Goal: Task Accomplishment & Management: Use online tool/utility

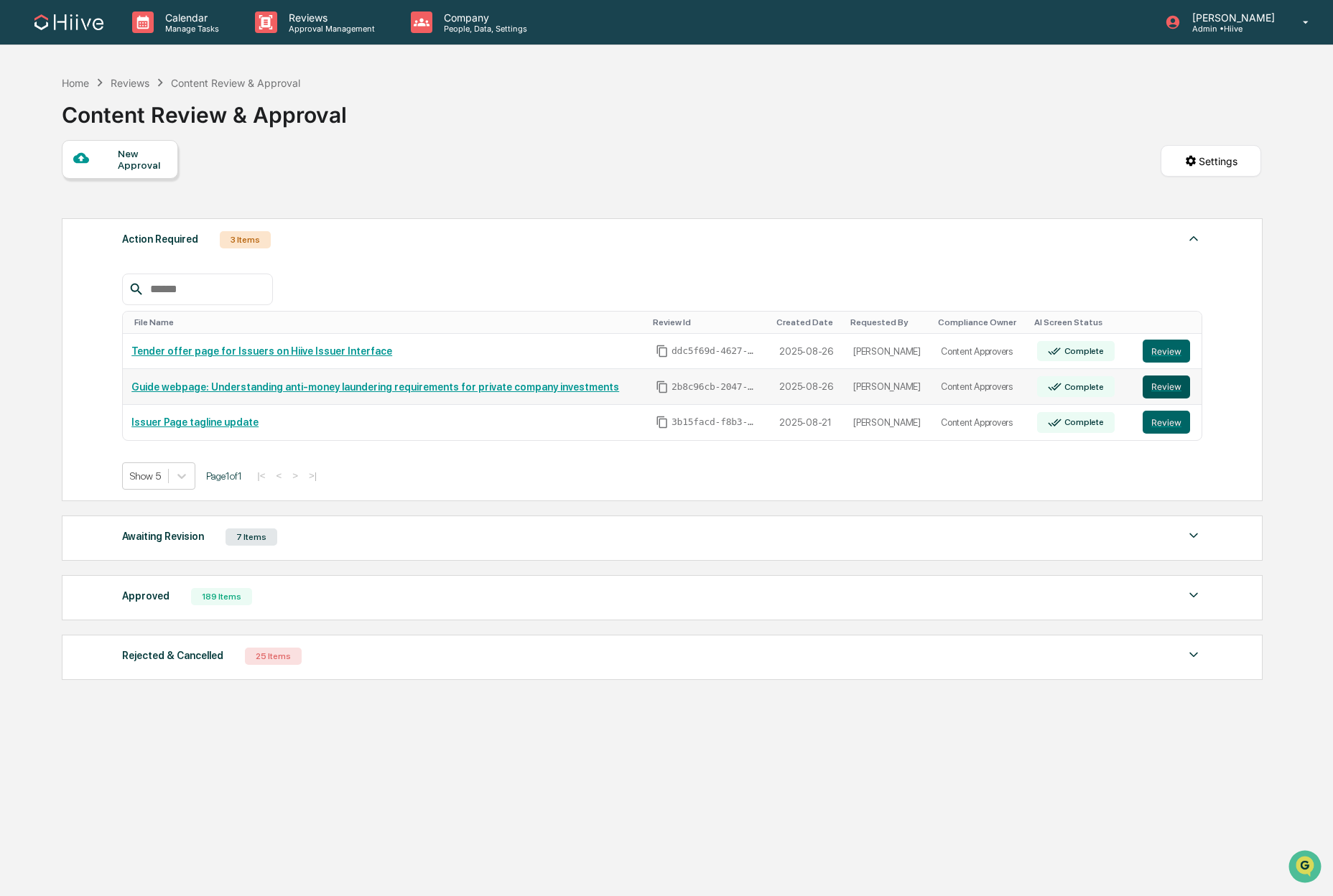
click at [1170, 393] on button "Review" at bounding box center [1166, 387] width 47 height 23
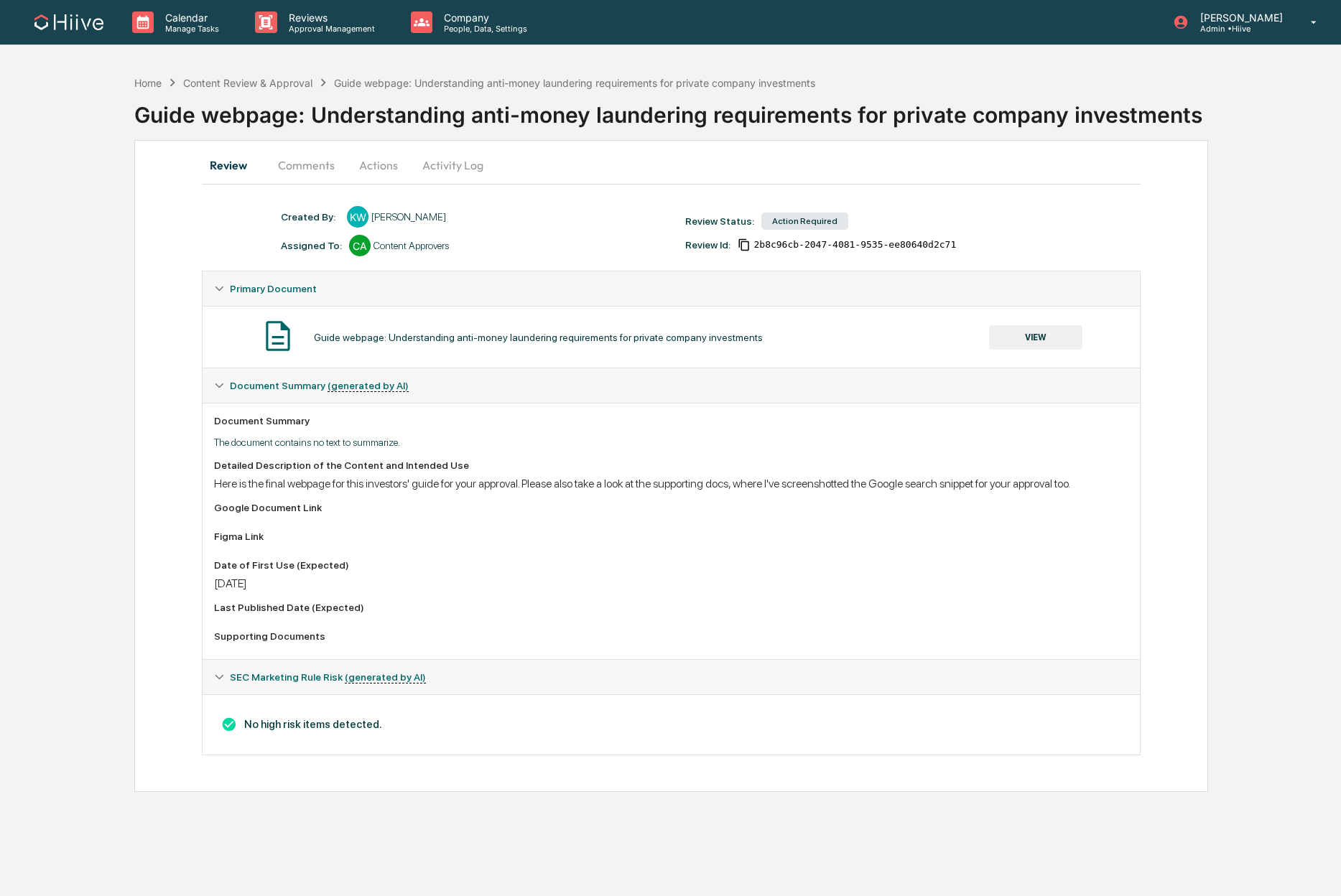
click at [426, 160] on button "Activity Log" at bounding box center [453, 165] width 84 height 34
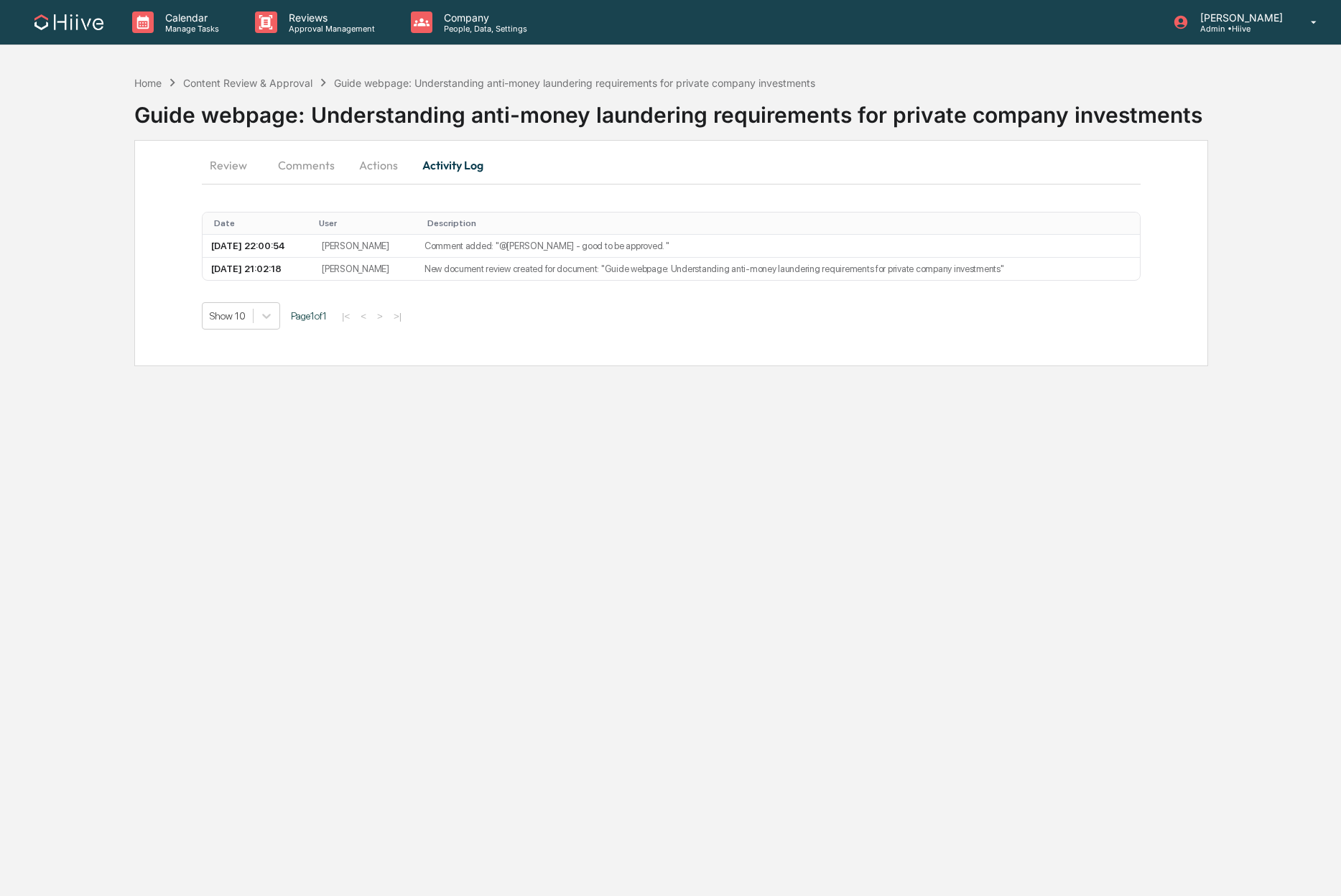
click at [273, 160] on button "Comments" at bounding box center [306, 165] width 79 height 34
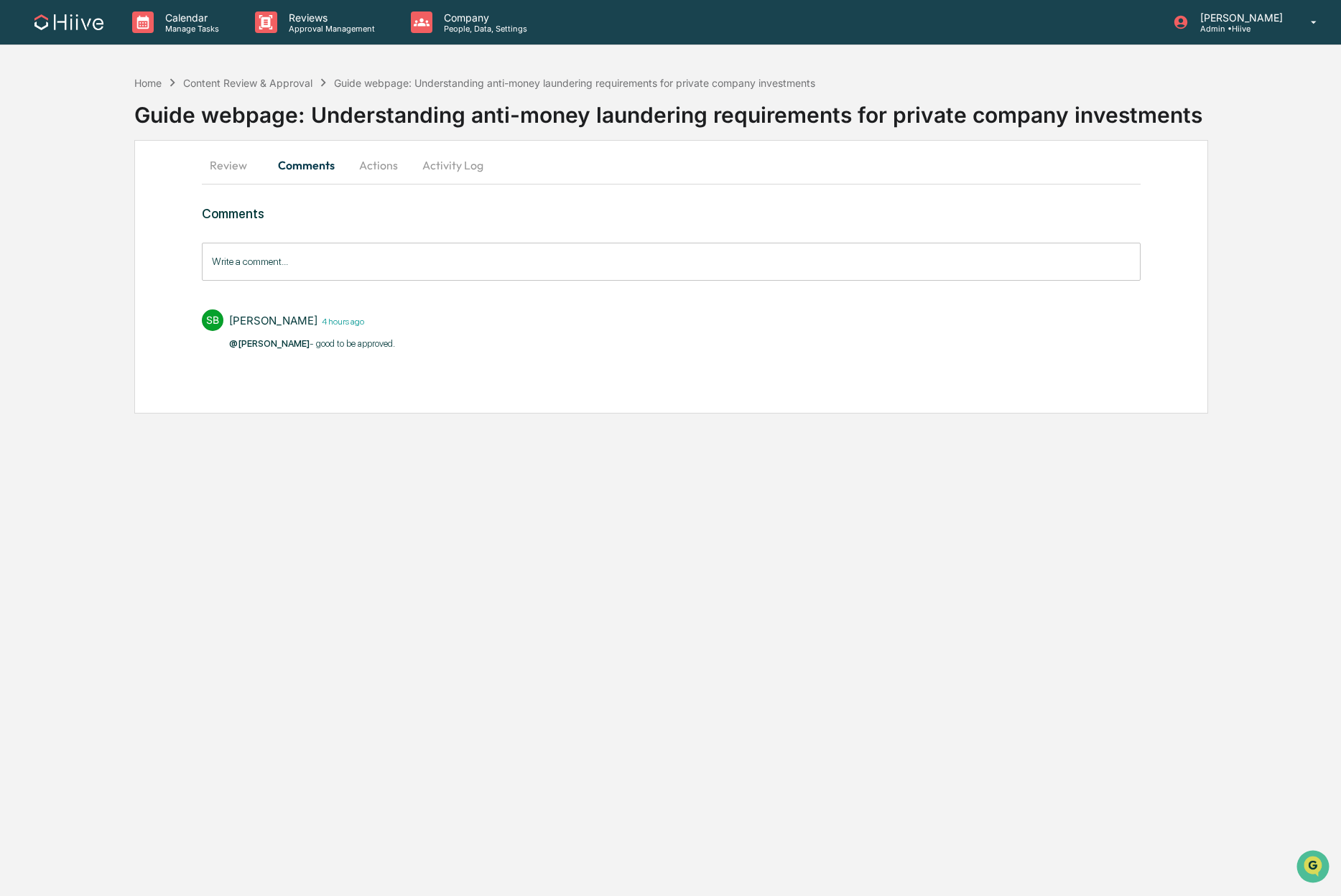
click at [372, 166] on button "Actions" at bounding box center [378, 165] width 65 height 34
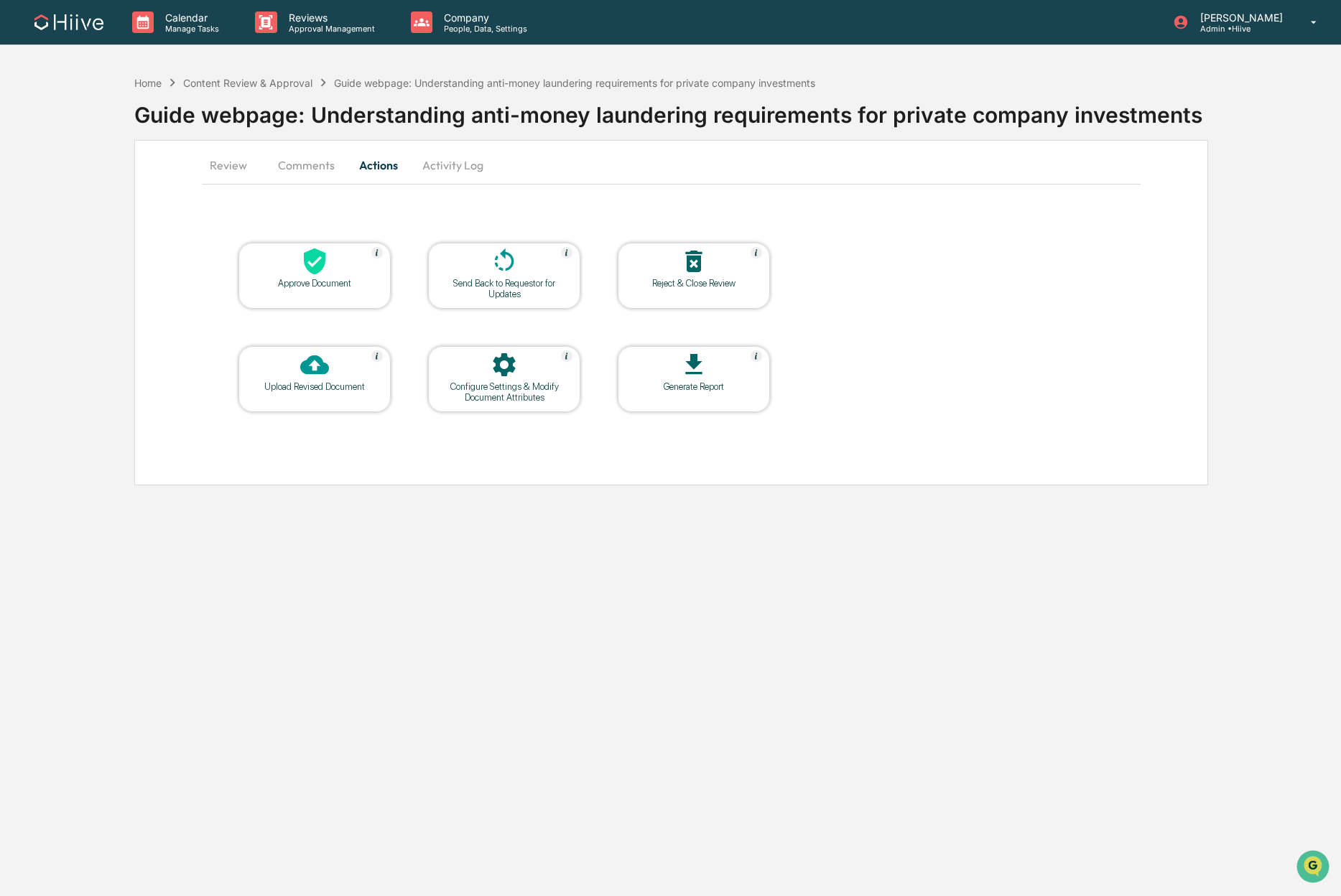
click at [323, 281] on div "Approve Document" at bounding box center [314, 283] width 129 height 11
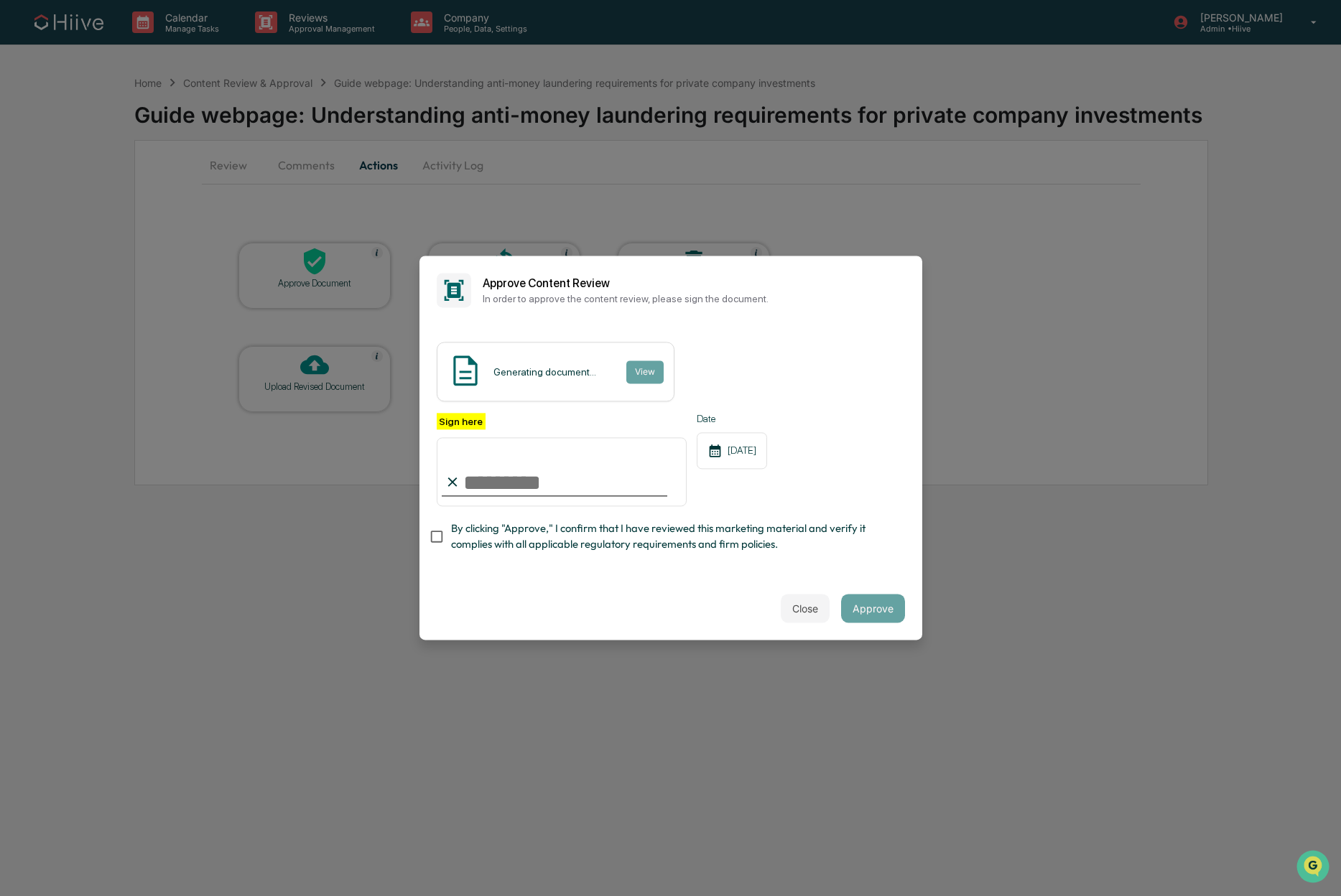
type input "**********"
click at [474, 539] on span "By clicking "Approve," I confirm that I have reviewed this marketing material a…" at bounding box center [672, 536] width 442 height 32
click at [861, 613] on button "Approve" at bounding box center [873, 608] width 64 height 28
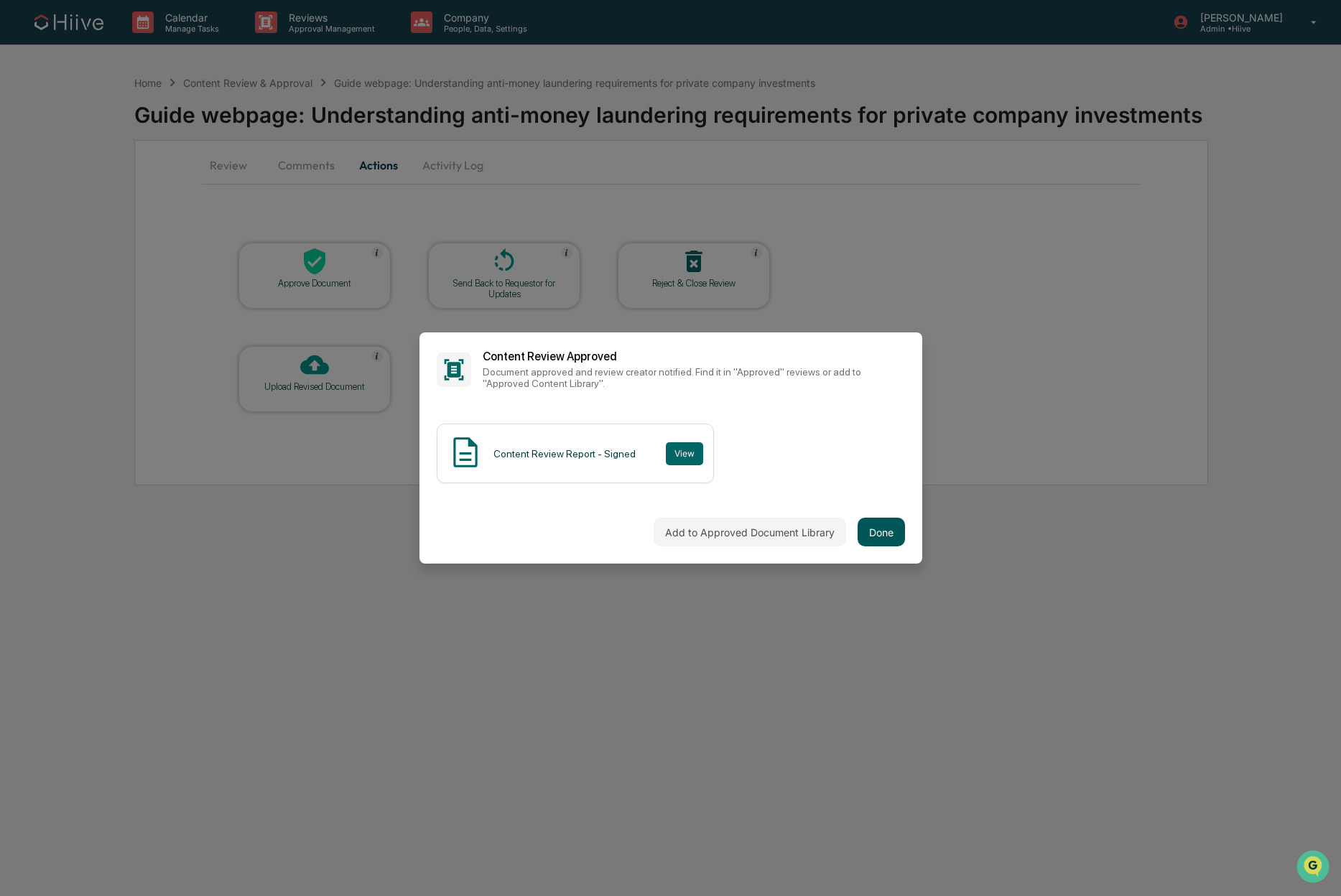
click at [876, 529] on button "Done" at bounding box center [881, 532] width 47 height 28
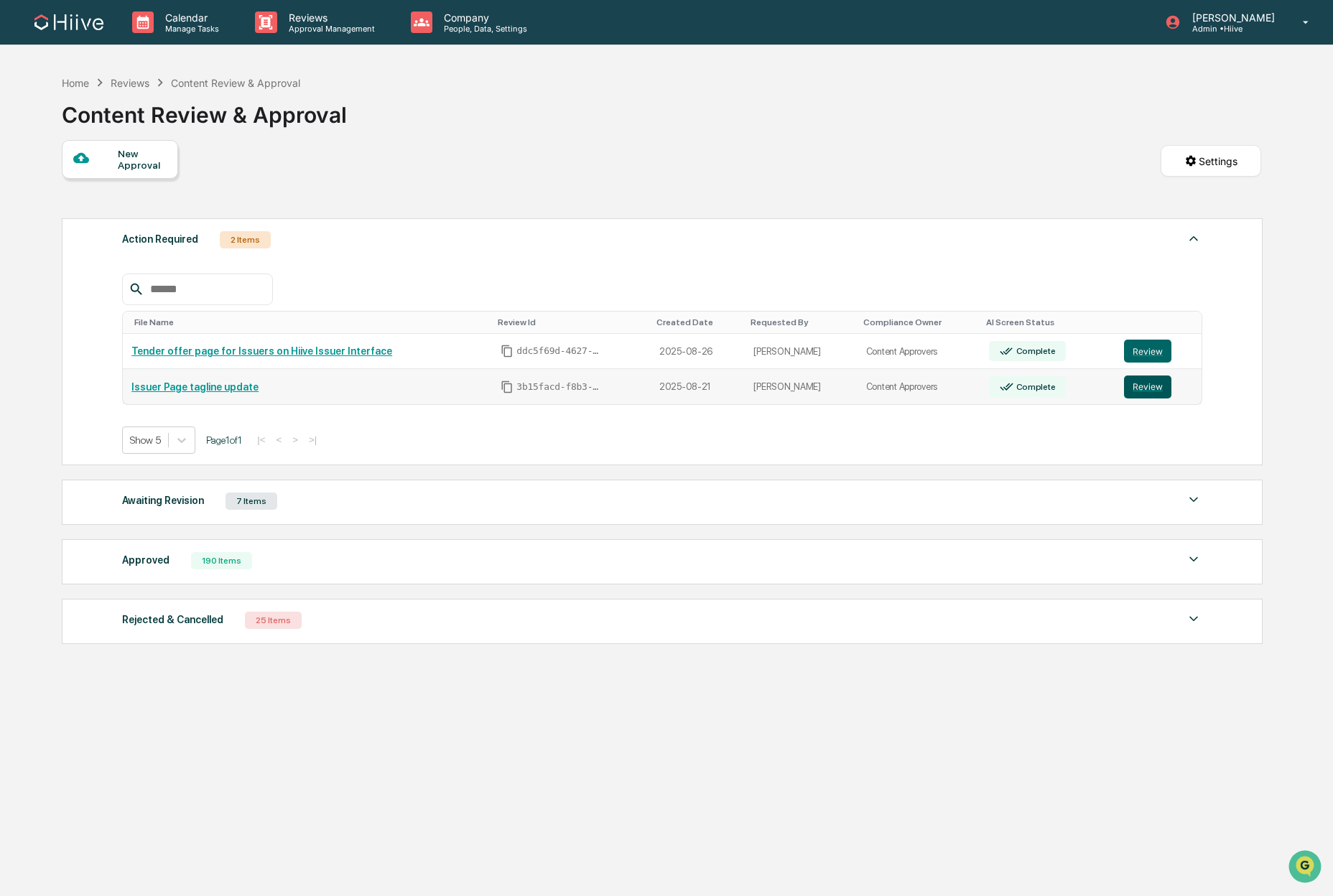
click at [1146, 382] on button "Review" at bounding box center [1147, 387] width 47 height 23
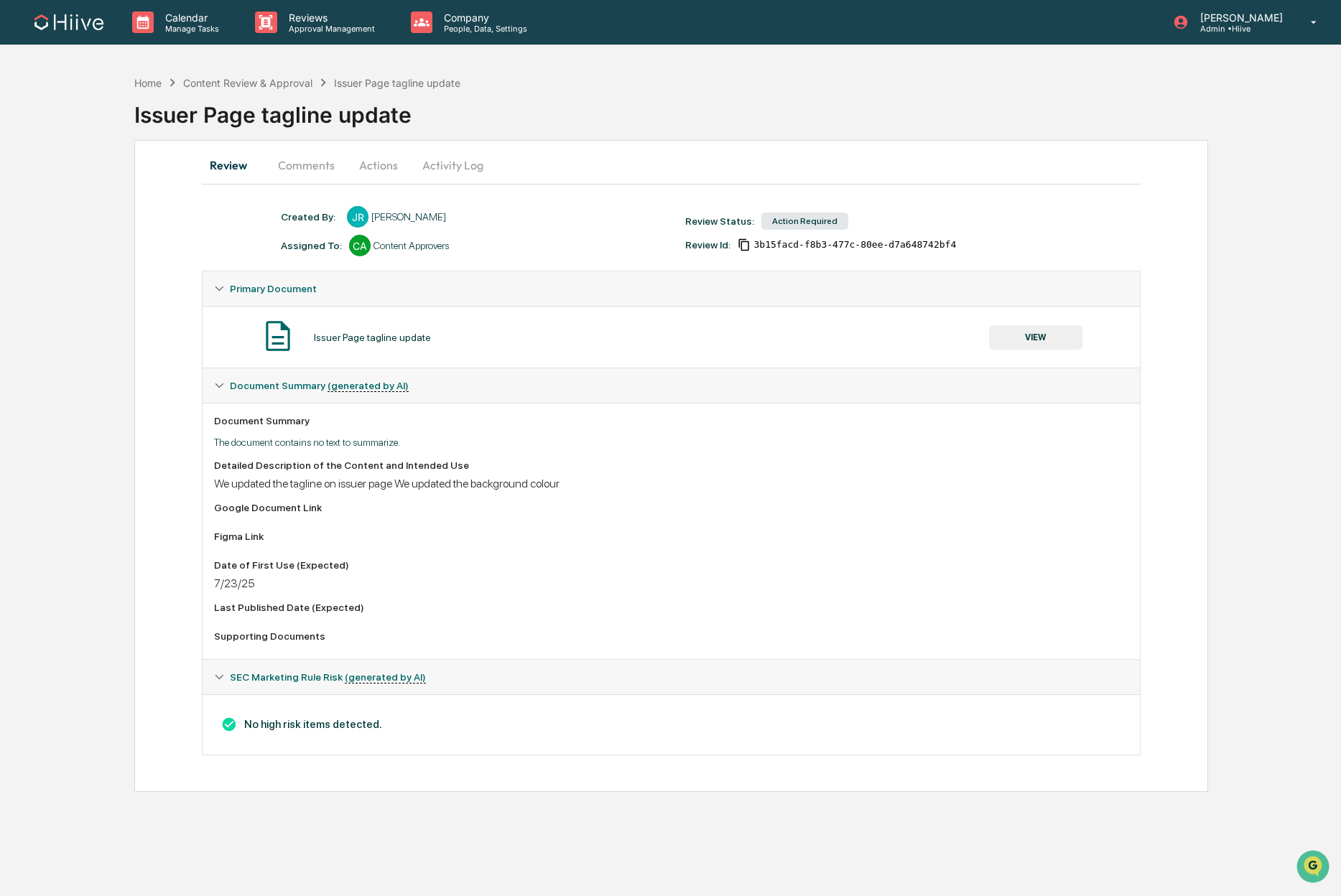
click at [316, 165] on button "Comments" at bounding box center [306, 165] width 79 height 34
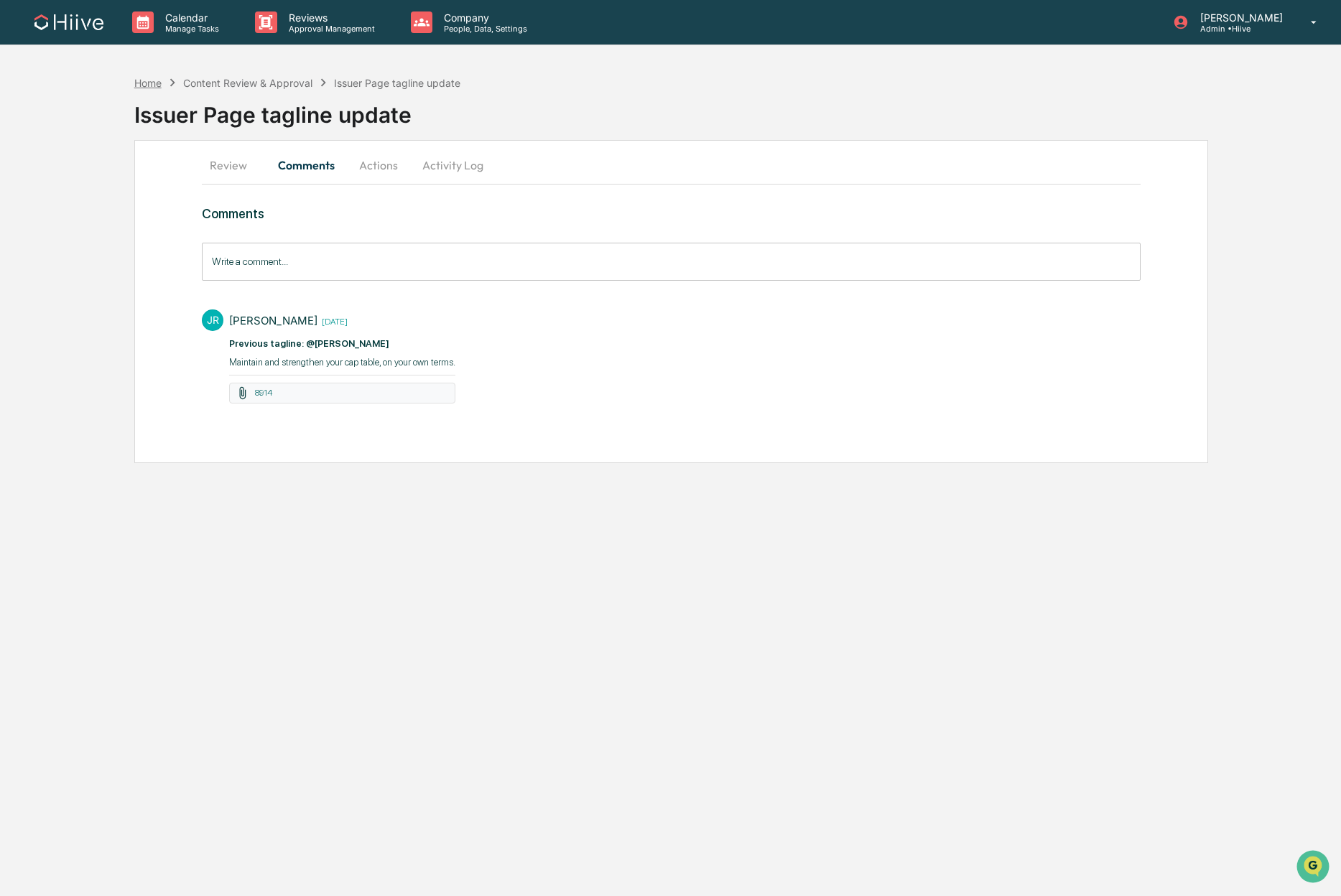
click at [143, 86] on div "Home" at bounding box center [147, 82] width 27 height 12
